Goal: Task Accomplishment & Management: Manage account settings

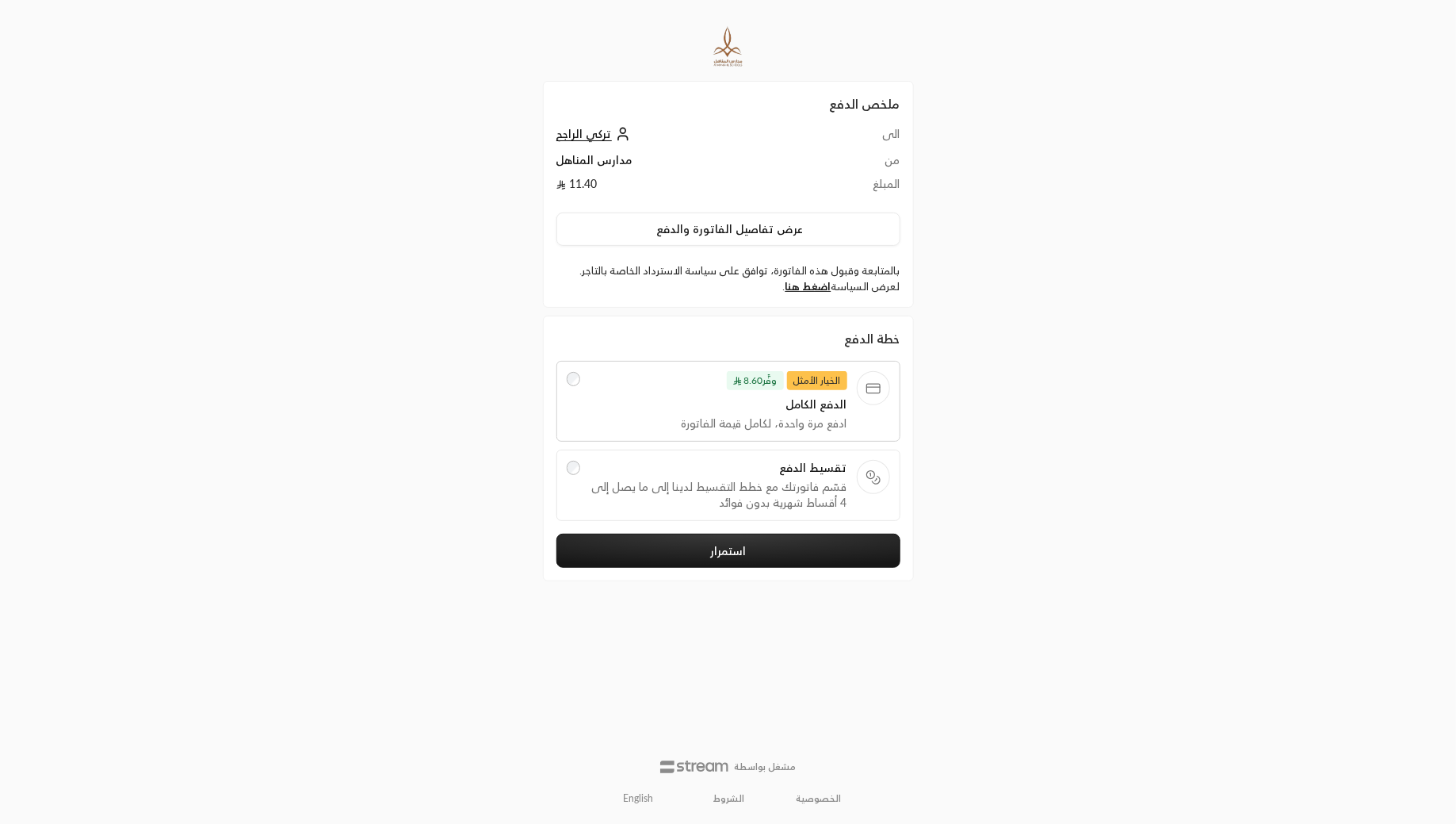
click at [432, 201] on div "ملخص الدفع الى [PERSON_NAME] من مدارس المناهل المبلغ 11.40 عرض تفاصيل الفاتورة …" at bounding box center [728, 412] width 728 height 824
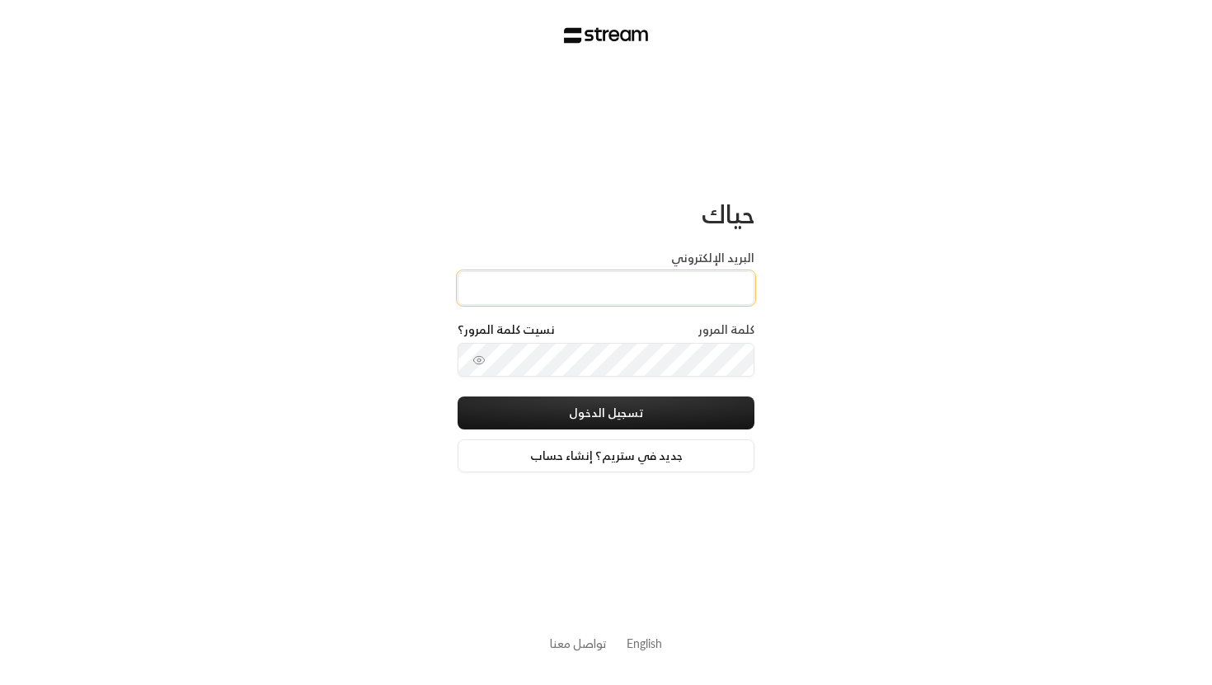
click at [491, 296] on input "البريد الإلكتروني" at bounding box center [606, 288] width 297 height 34
paste input "[EMAIL_ADDRESS][DOMAIN_NAME]"
type input "[EMAIL_ADDRESS][DOMAIN_NAME]"
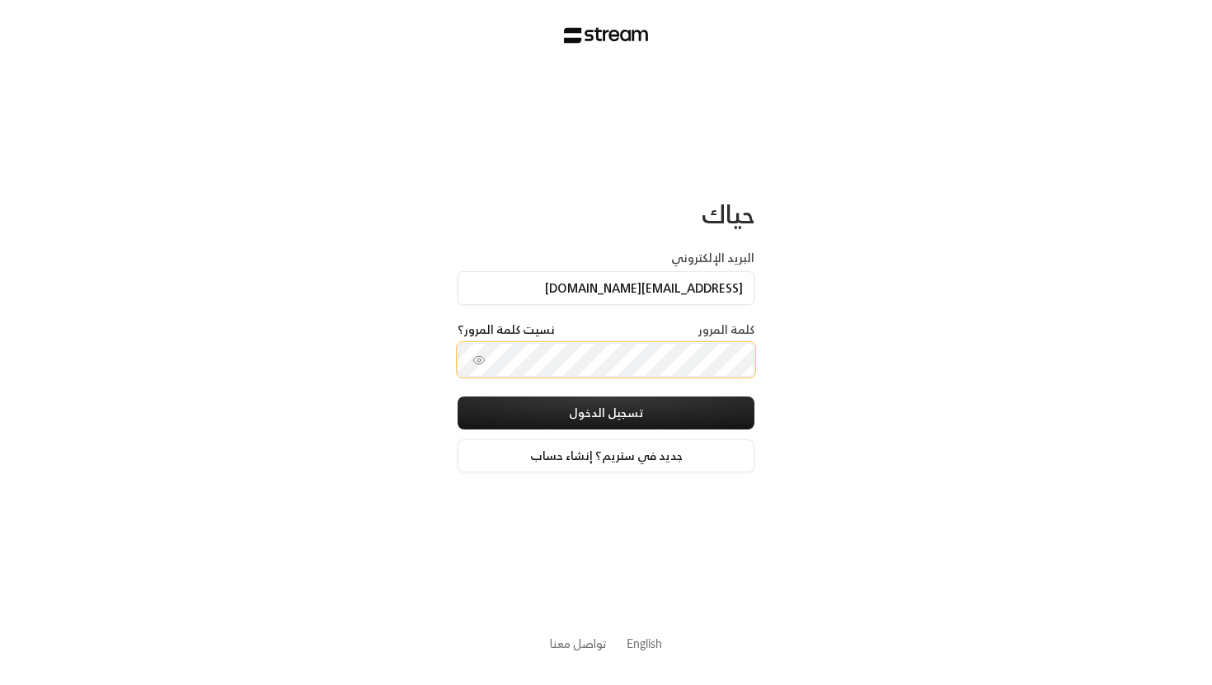
click at [458, 397] on button "تسجيل الدخول" at bounding box center [606, 413] width 297 height 33
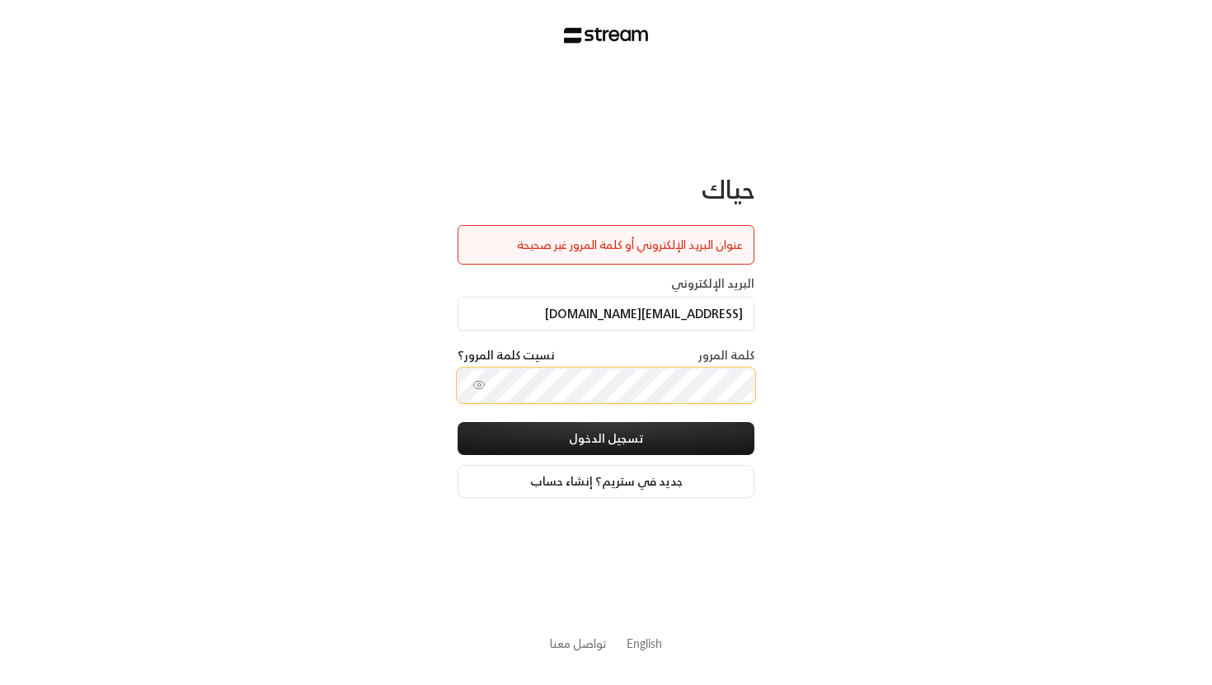
click at [458, 422] on button "تسجيل الدخول" at bounding box center [606, 438] width 297 height 33
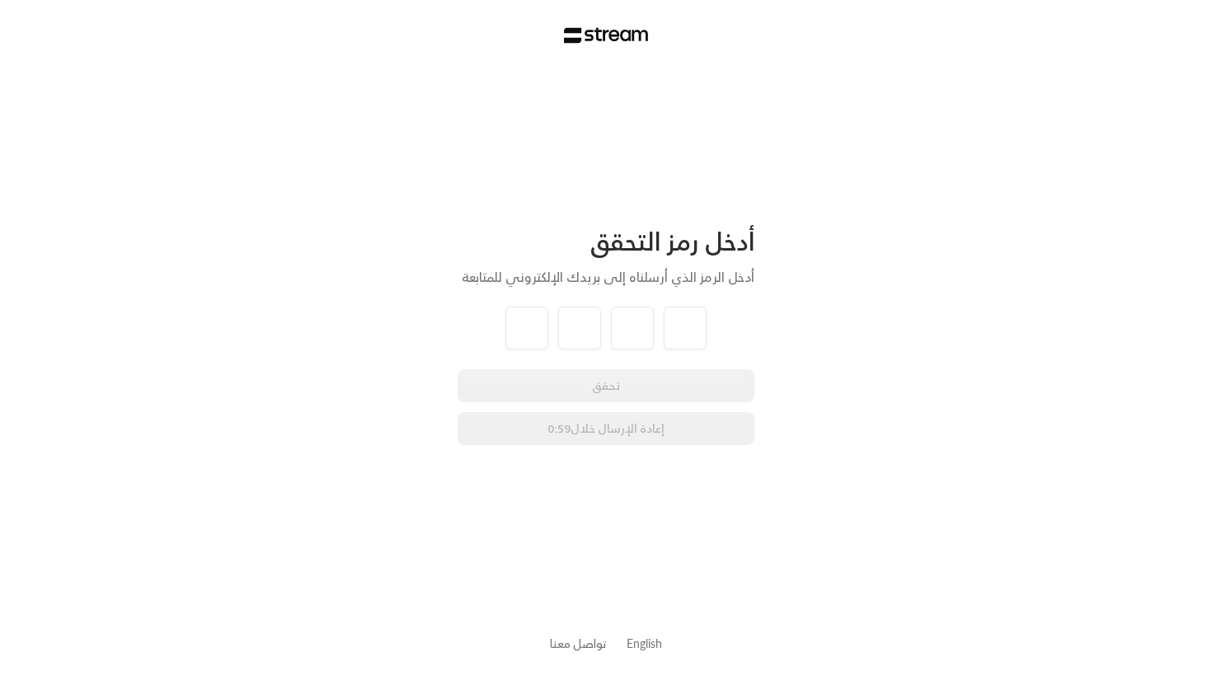
click at [825, 393] on div "أدخل رمز التحقق أدخل الرمز الذي أرسلناه إلى بريدك الإلكتروني للمتابعة تحقق إعاد…" at bounding box center [606, 342] width 1212 height 685
click at [528, 326] on input "tel" at bounding box center [527, 328] width 43 height 43
type input "5"
type input "8"
type input "4"
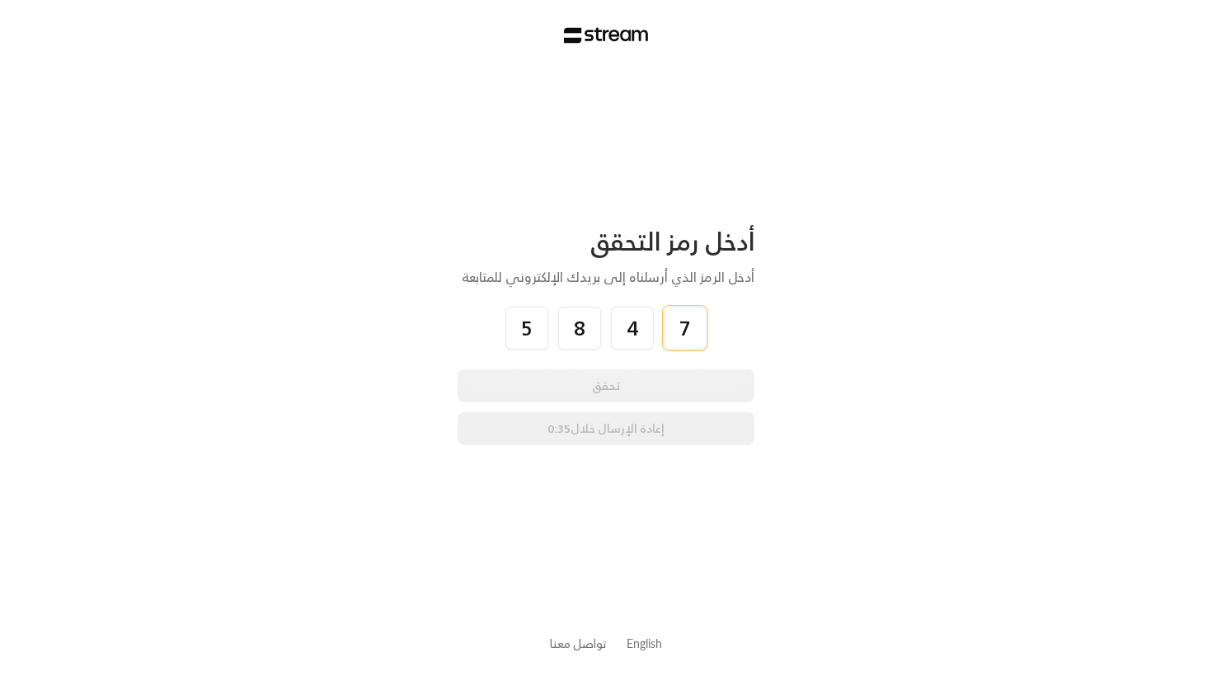
type input "7"
click at [766, 334] on div "أدخل رمز التحقق أدخل الرمز الذي أرسلناه إلى بريدك الإلكتروني للمتابعة 5 8 4 7 ت…" at bounding box center [606, 342] width 1212 height 685
